Goal: Task Accomplishment & Management: Complete application form

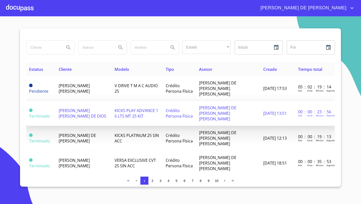
click at [72, 104] on td "[PERSON_NAME] [PERSON_NAME] DE DIOS" at bounding box center [84, 113] width 56 height 25
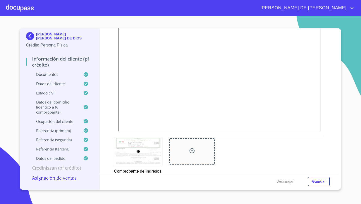
scroll to position [470, 0]
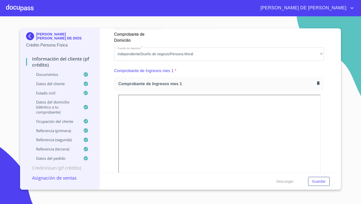
click at [318, 83] on icon "button" at bounding box center [318, 83] width 3 height 4
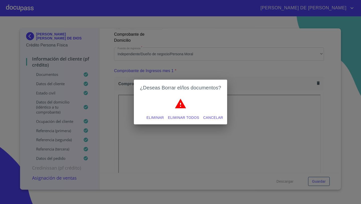
click at [152, 117] on span "Eliminar" at bounding box center [154, 117] width 17 height 6
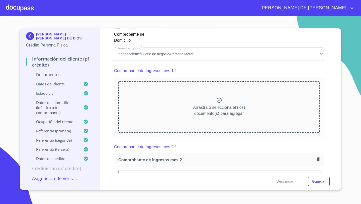
click at [221, 102] on icon at bounding box center [219, 100] width 6 height 6
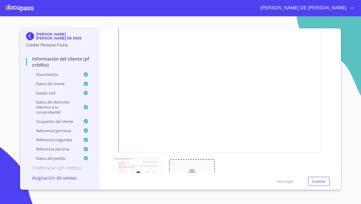
scroll to position [548, 0]
click at [186, 164] on div at bounding box center [191, 171] width 45 height 26
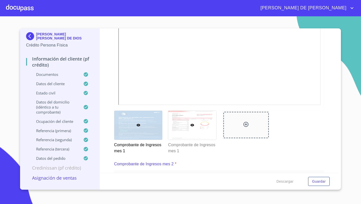
click at [195, 122] on div at bounding box center [192, 125] width 48 height 29
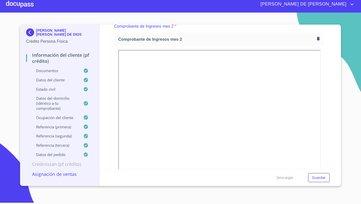
scroll to position [729, 0]
click at [319, 37] on icon "button" at bounding box center [318, 38] width 3 height 4
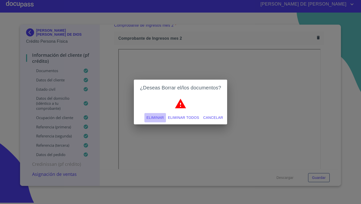
click at [150, 116] on span "Eliminar" at bounding box center [154, 117] width 17 height 6
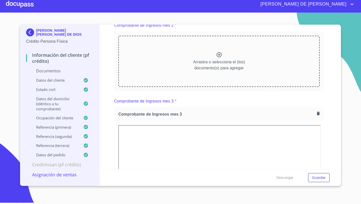
click at [222, 57] on div at bounding box center [219, 55] width 6 height 7
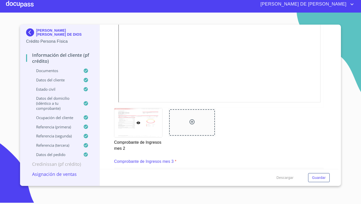
scroll to position [844, 0]
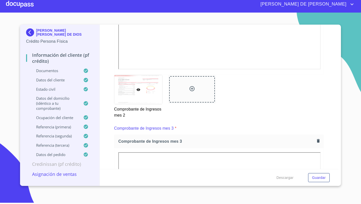
click at [186, 92] on div at bounding box center [191, 89] width 45 height 26
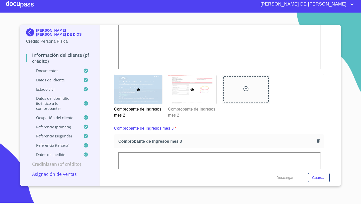
click at [177, 94] on div at bounding box center [192, 89] width 48 height 29
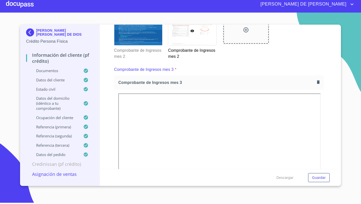
scroll to position [903, 0]
click at [320, 80] on icon "button" at bounding box center [318, 81] width 5 height 5
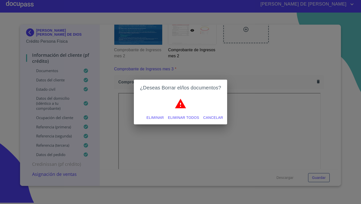
click at [153, 118] on span "Eliminar" at bounding box center [154, 117] width 17 height 6
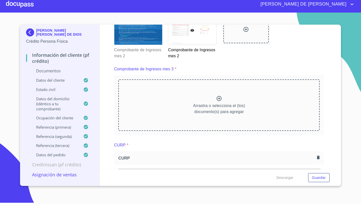
click at [220, 101] on div at bounding box center [219, 98] width 6 height 7
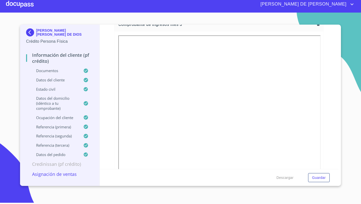
scroll to position [1011, 0]
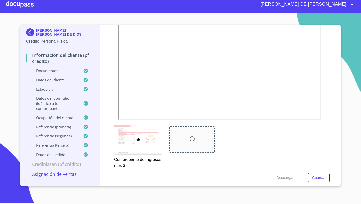
click at [182, 133] on div at bounding box center [191, 139] width 45 height 26
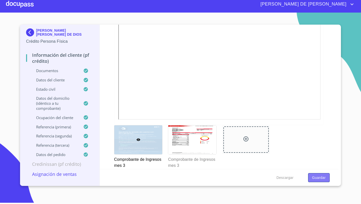
click at [322, 177] on span "Guardar" at bounding box center [319, 177] width 14 height 6
